Goal: Information Seeking & Learning: Learn about a topic

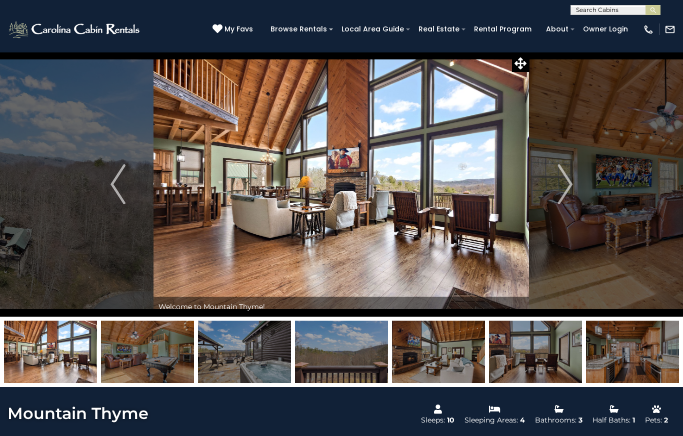
click at [563, 189] on img "Next" at bounding box center [564, 184] width 15 height 40
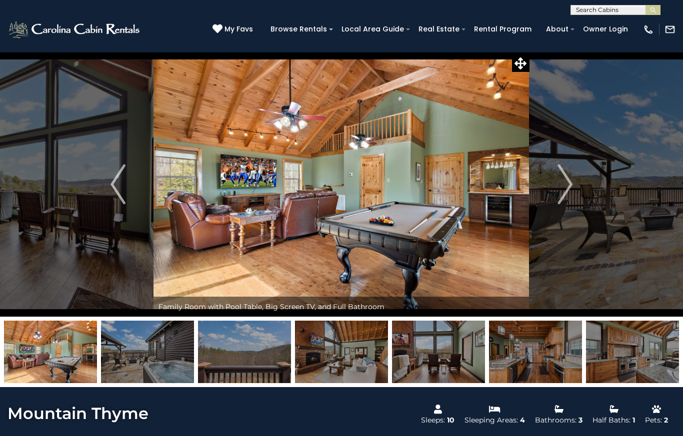
click at [565, 185] on img "Next" at bounding box center [564, 184] width 15 height 40
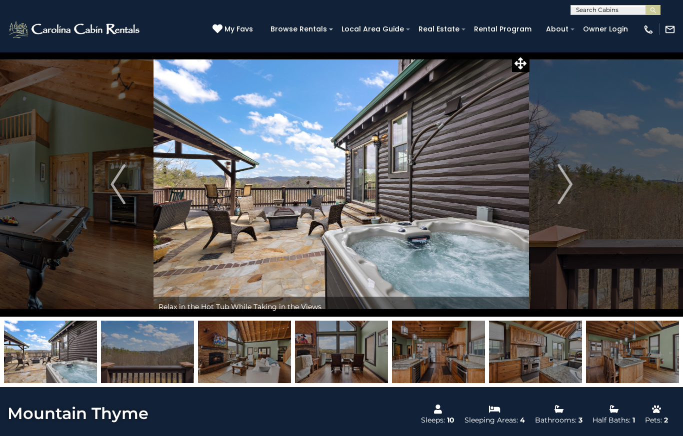
click at [560, 187] on img "Next" at bounding box center [564, 184] width 15 height 40
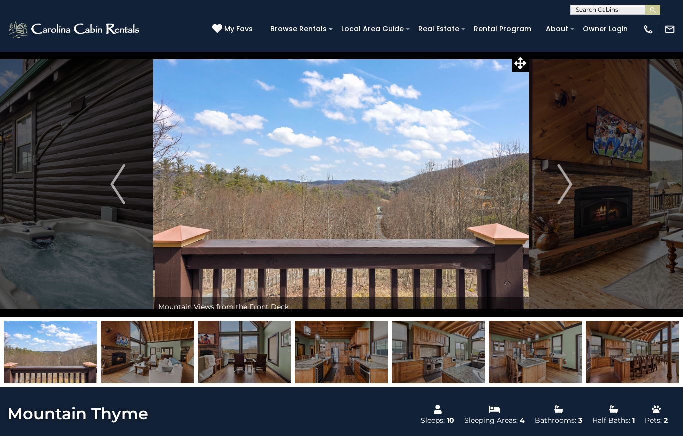
click at [564, 182] on img "Next" at bounding box center [564, 184] width 15 height 40
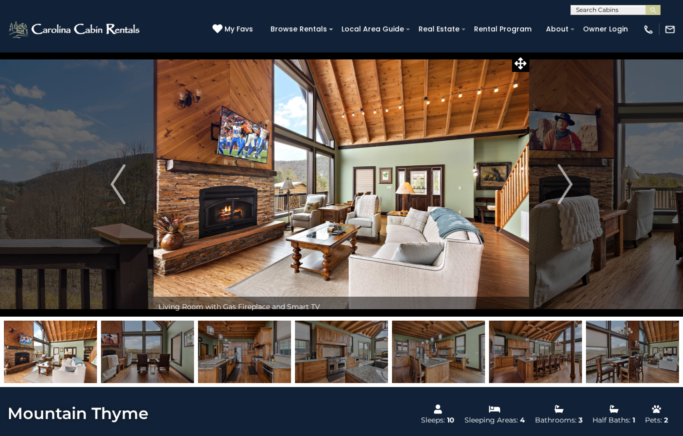
click at [568, 187] on img "Next" at bounding box center [564, 184] width 15 height 40
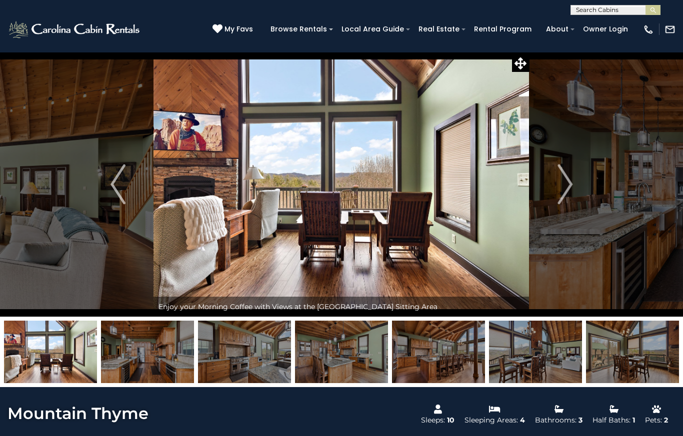
click at [569, 175] on img "Next" at bounding box center [564, 184] width 15 height 40
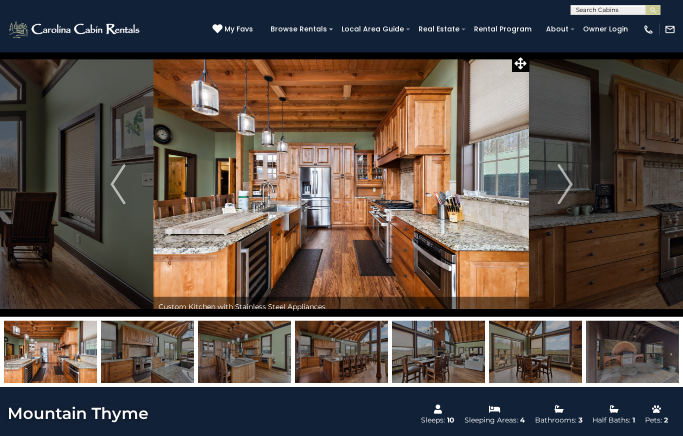
click at [565, 180] on img "Next" at bounding box center [564, 184] width 15 height 40
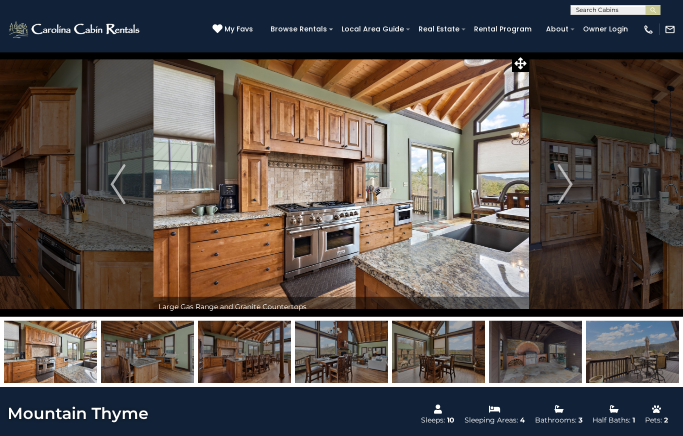
click at [568, 186] on img "Next" at bounding box center [564, 184] width 15 height 40
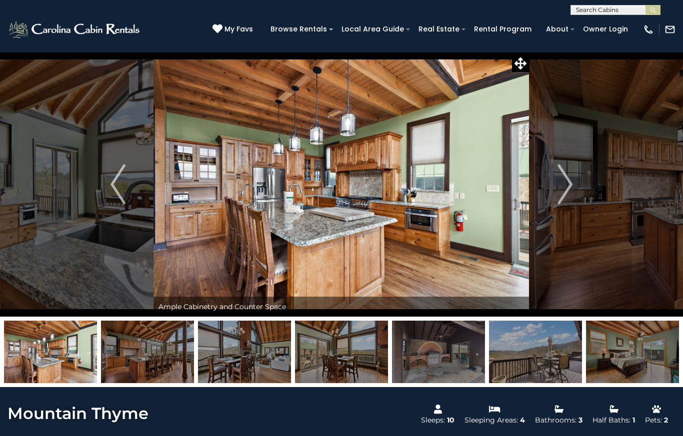
click at [570, 176] on img "Next" at bounding box center [564, 184] width 15 height 40
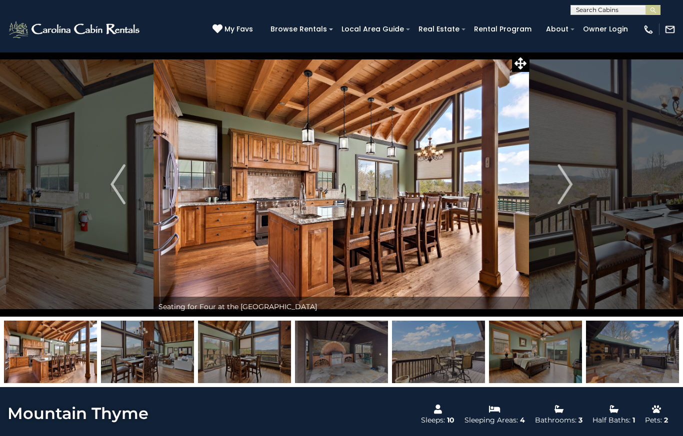
click at [558, 188] on img "Next" at bounding box center [564, 184] width 15 height 40
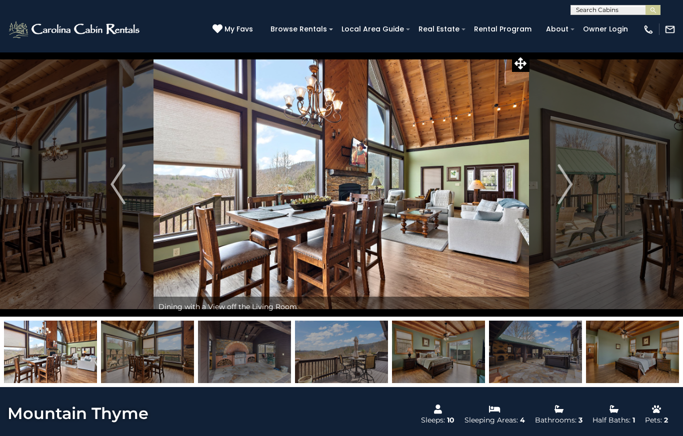
click at [558, 182] on img "Next" at bounding box center [564, 184] width 15 height 40
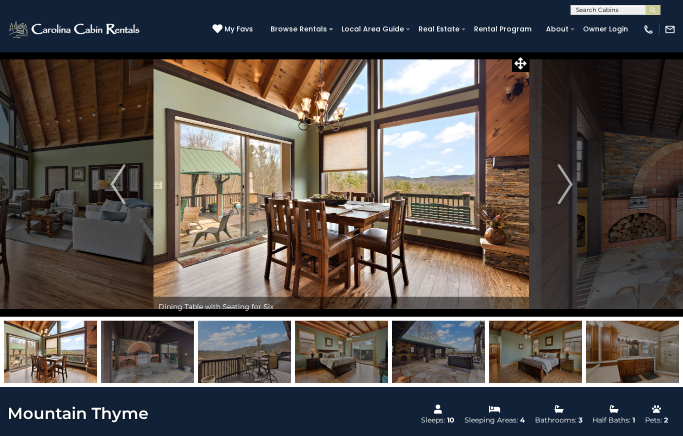
click at [565, 186] on img "Next" at bounding box center [564, 184] width 15 height 40
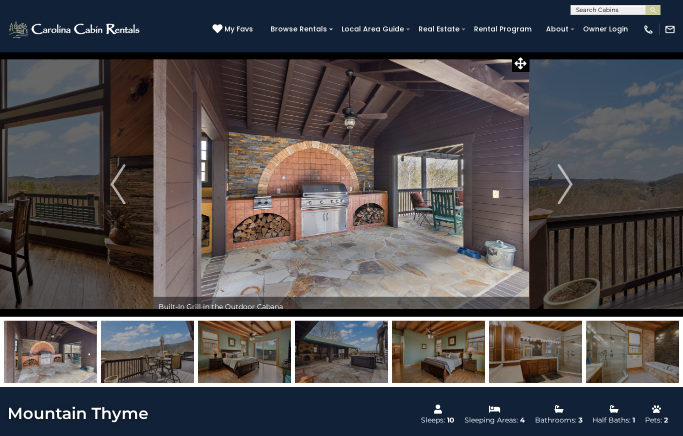
click at [555, 183] on button "Next" at bounding box center [564, 184] width 71 height 265
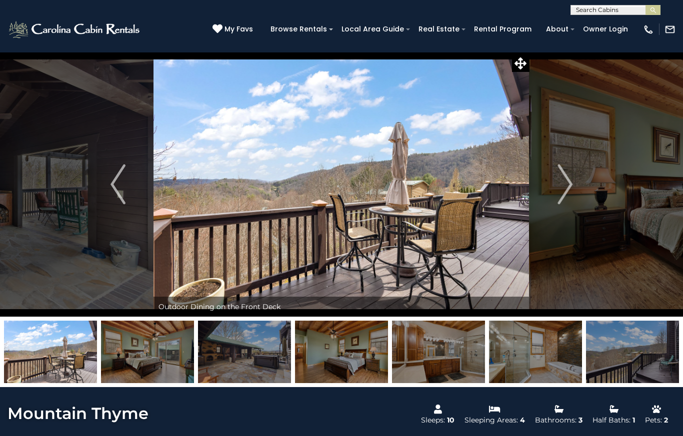
click at [561, 185] on img "Next" at bounding box center [564, 184] width 15 height 40
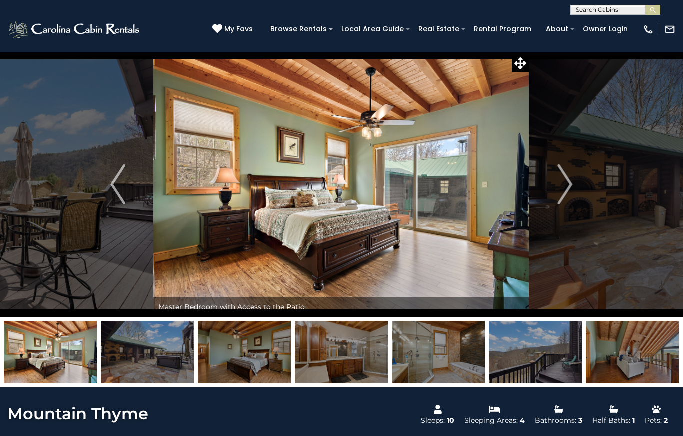
click at [557, 181] on button "Next" at bounding box center [564, 184] width 71 height 265
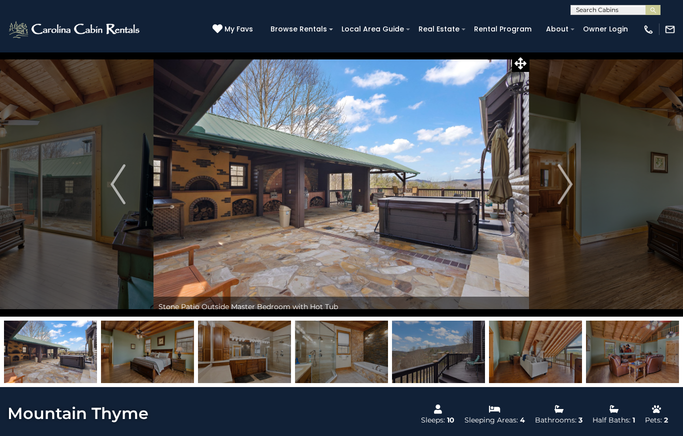
click at [565, 185] on img "Next" at bounding box center [564, 184] width 15 height 40
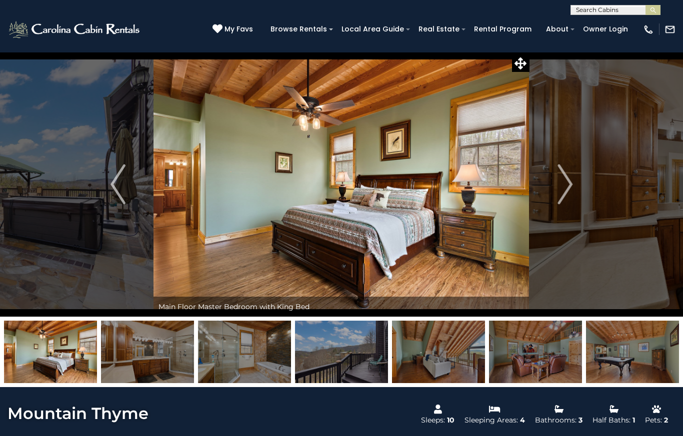
click at [565, 181] on img "Next" at bounding box center [564, 184] width 15 height 40
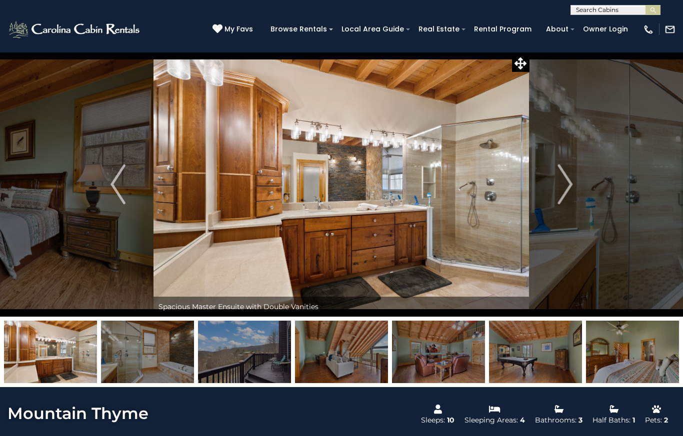
click at [566, 188] on img "Next" at bounding box center [564, 184] width 15 height 40
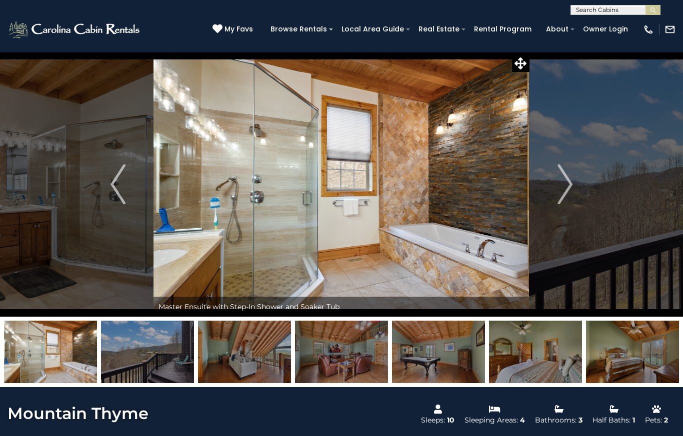
click at [571, 189] on img "Next" at bounding box center [564, 184] width 15 height 40
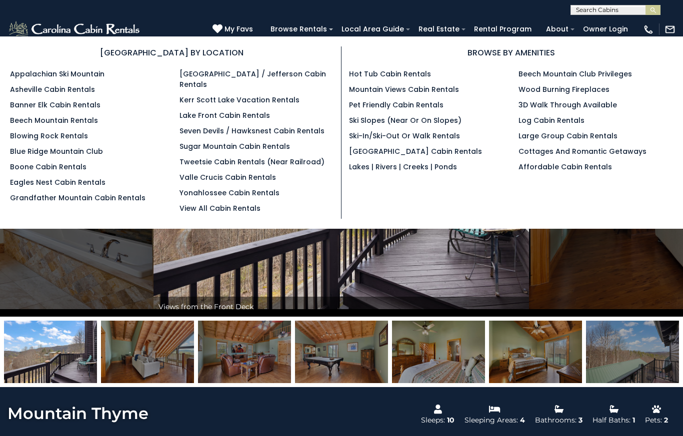
click at [245, 172] on link "Valle Crucis Cabin Rentals" at bounding box center [227, 177] width 96 height 10
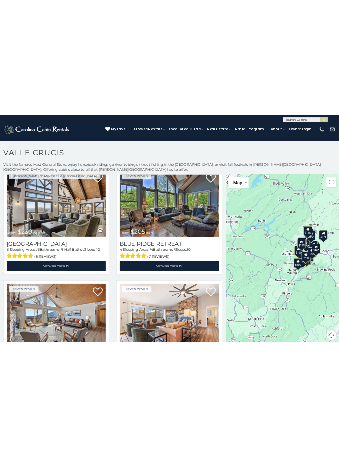
scroll to position [1830, 0]
